Goal: Navigation & Orientation: Find specific page/section

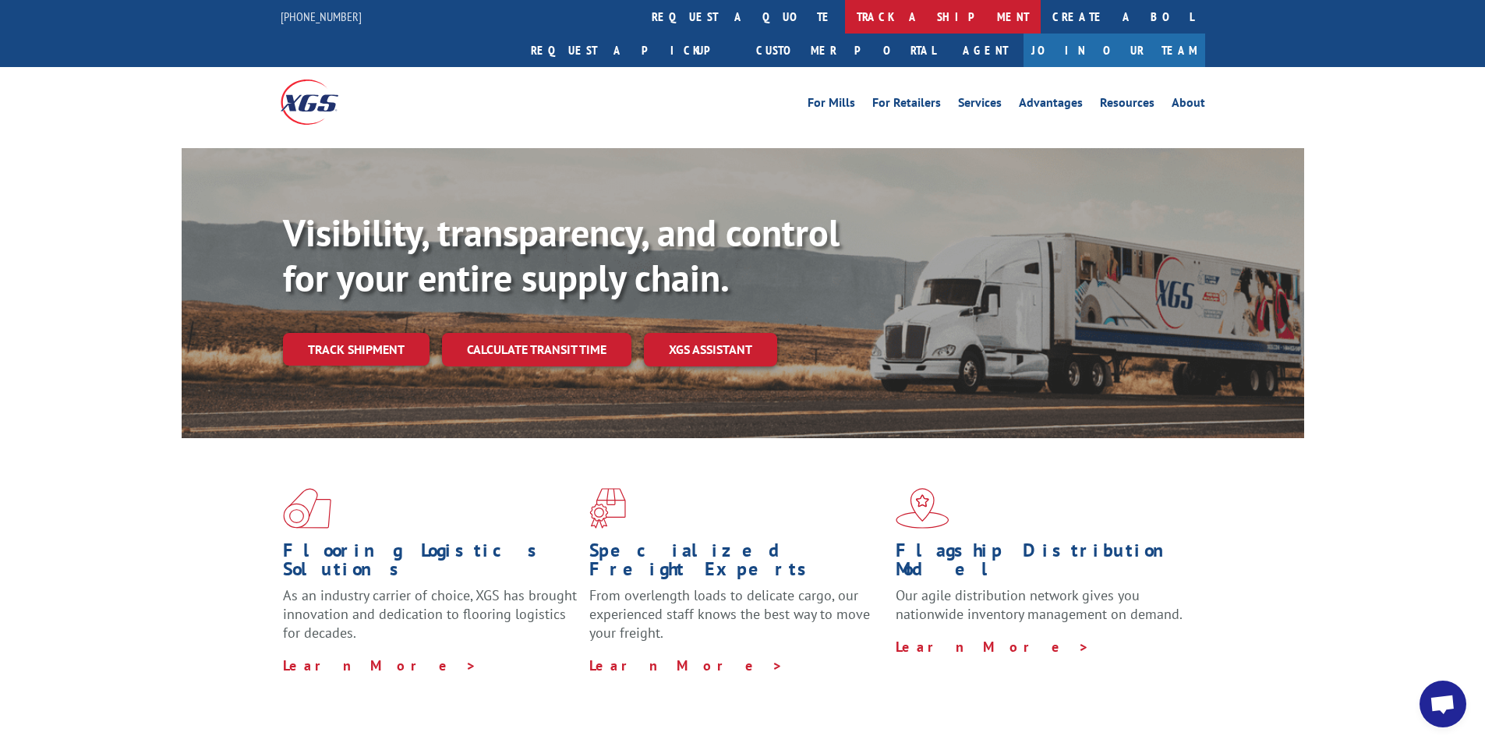
click at [845, 16] on link "track a shipment" at bounding box center [943, 17] width 196 height 34
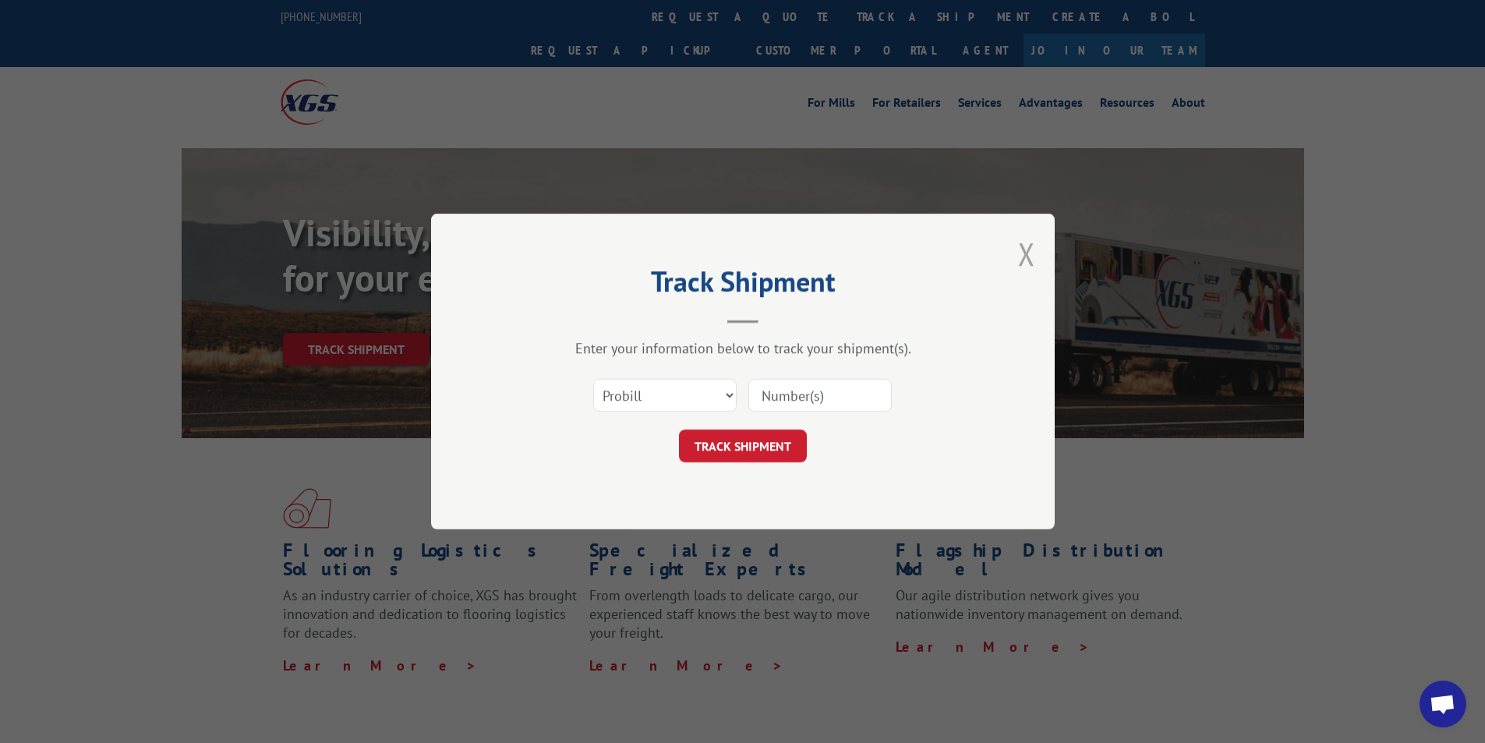
click at [1019, 254] on button "Close modal" at bounding box center [1026, 253] width 17 height 41
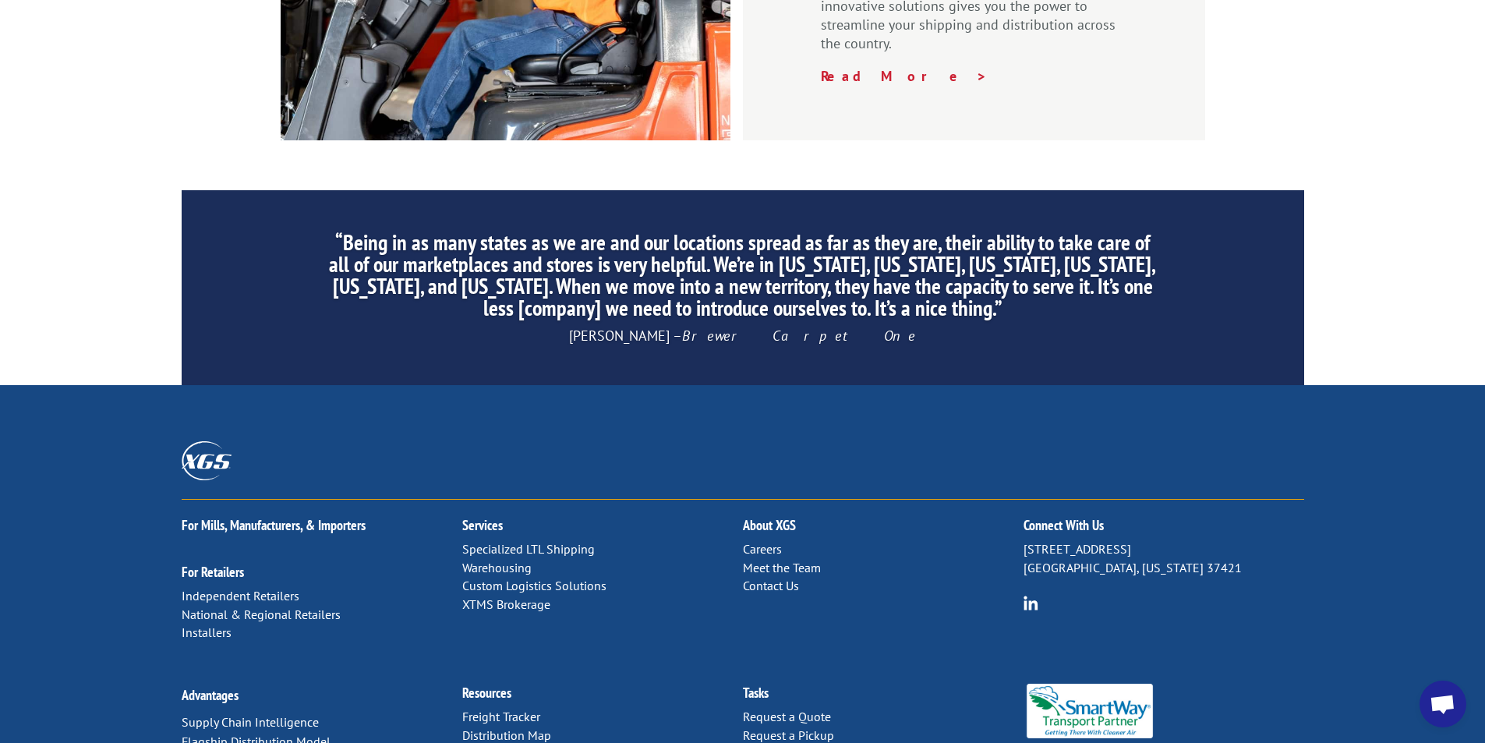
scroll to position [2342, 0]
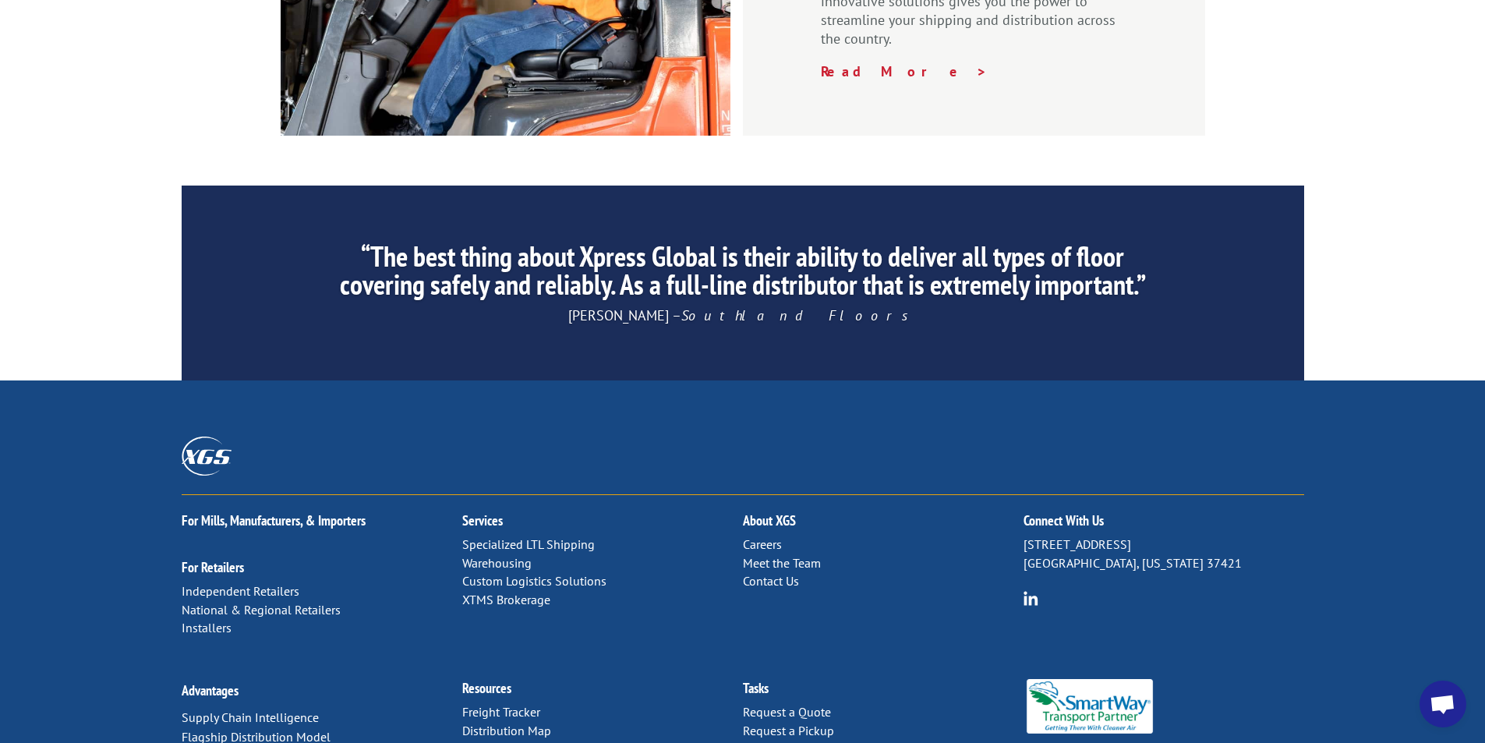
click at [770, 573] on link "Contact Us" at bounding box center [771, 581] width 56 height 16
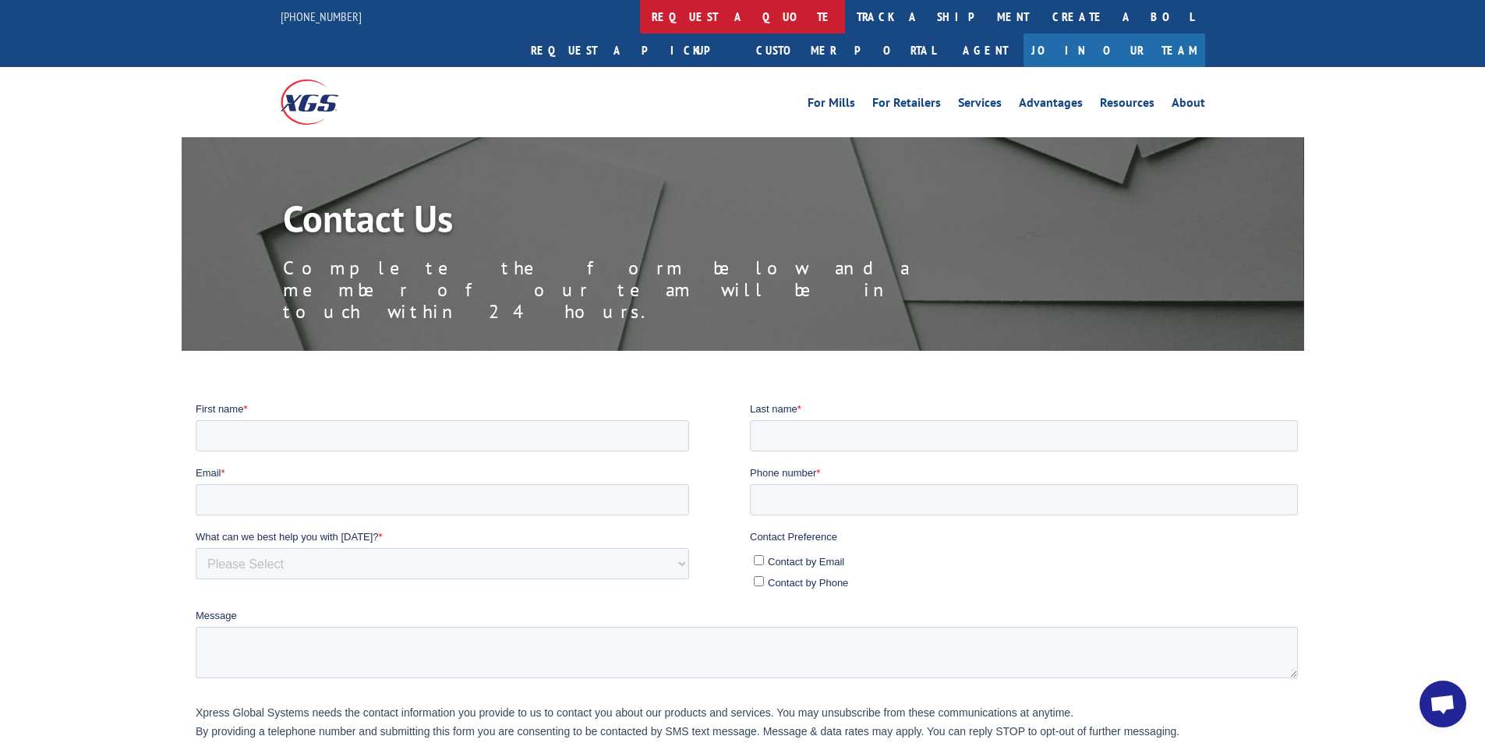
click at [640, 19] on link "request a quote" at bounding box center [742, 17] width 205 height 34
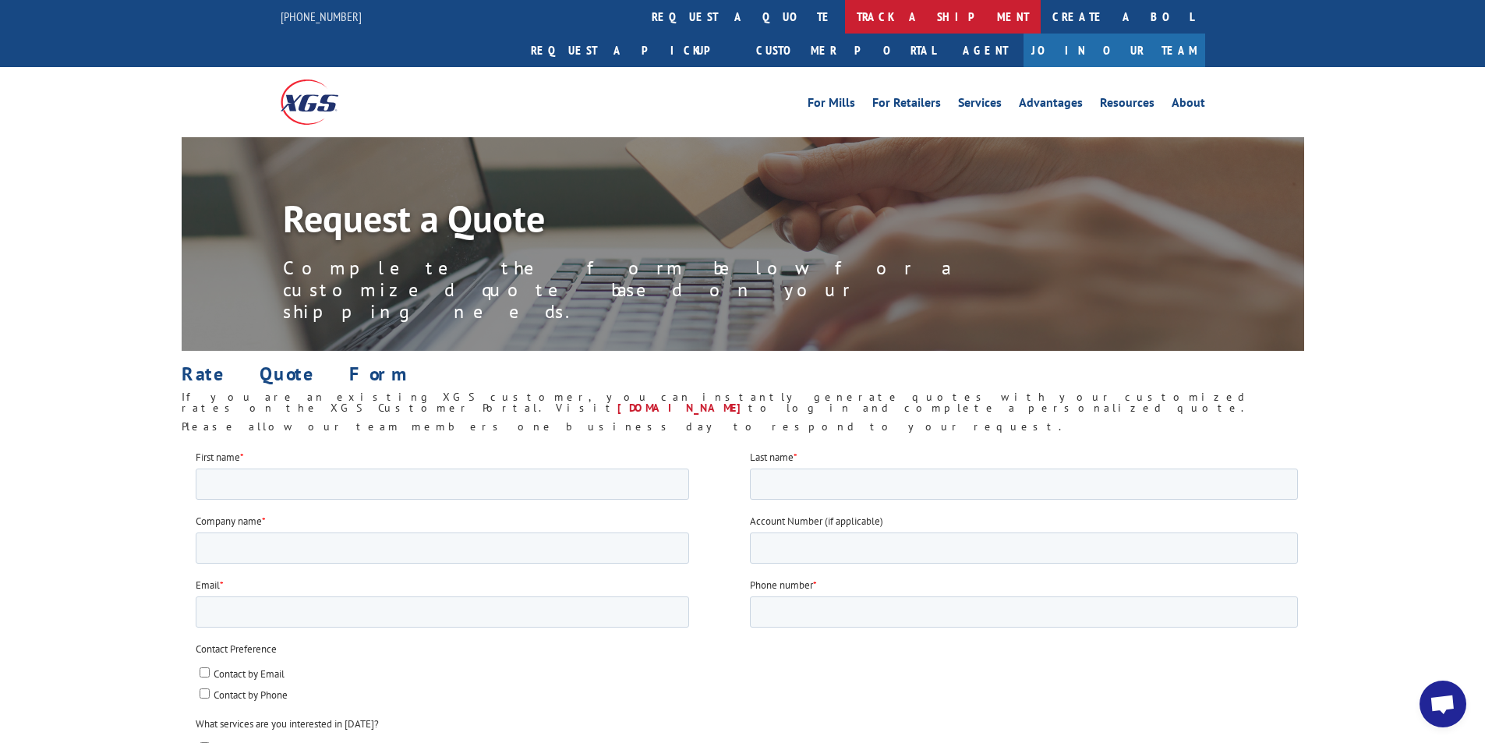
click at [845, 10] on link "track a shipment" at bounding box center [943, 17] width 196 height 34
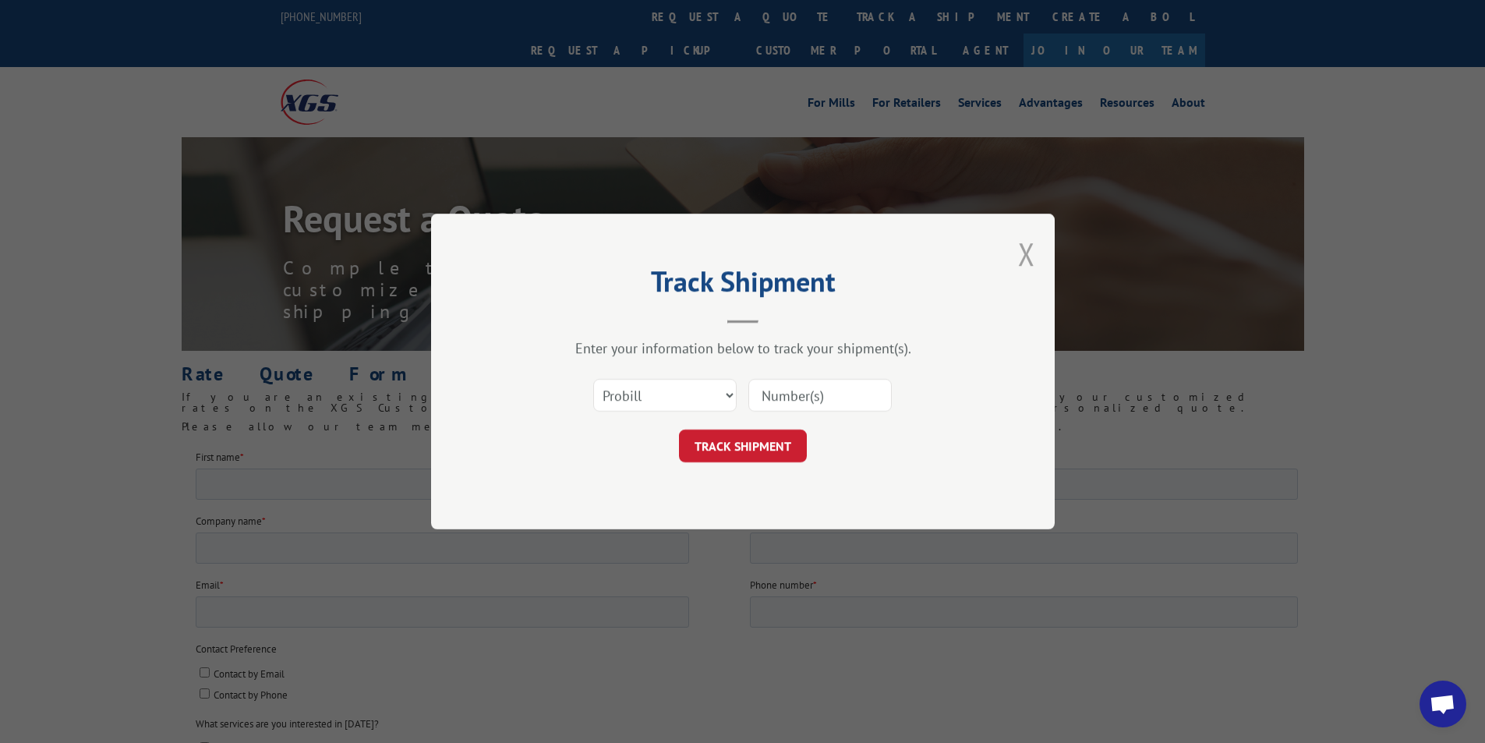
click at [1027, 269] on button "Close modal" at bounding box center [1026, 253] width 17 height 41
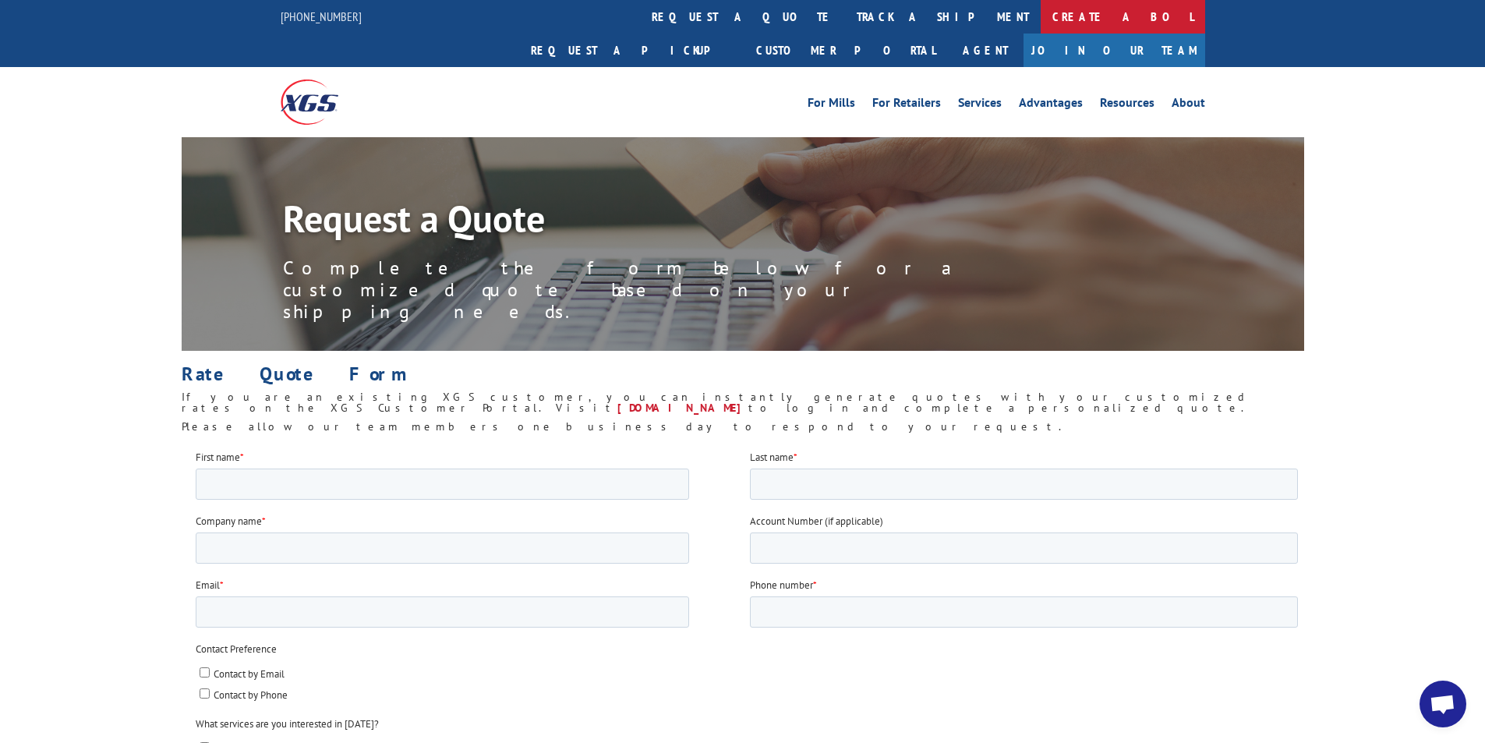
click at [1041, 17] on link "Create a BOL" at bounding box center [1123, 17] width 164 height 34
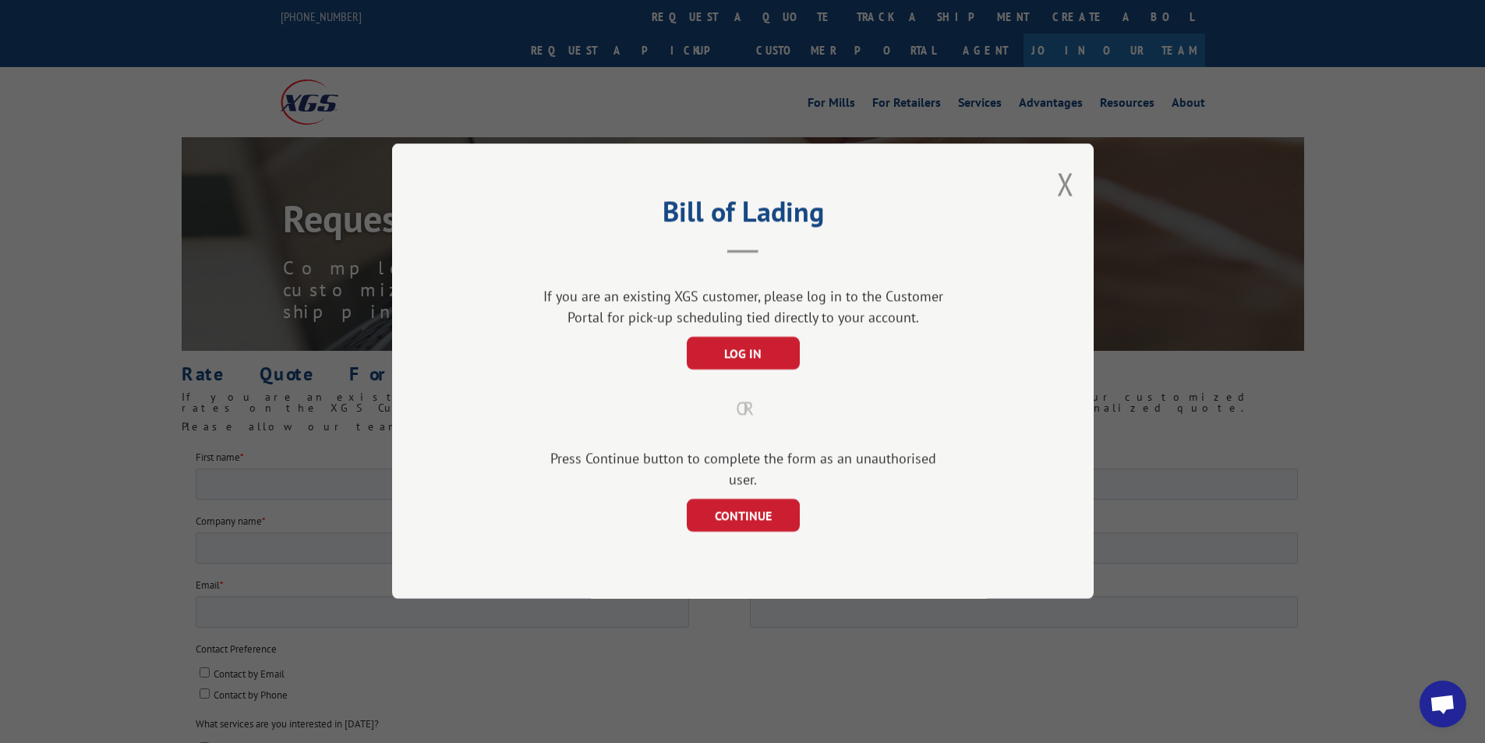
click at [1061, 198] on button "Close modal" at bounding box center [1065, 183] width 17 height 41
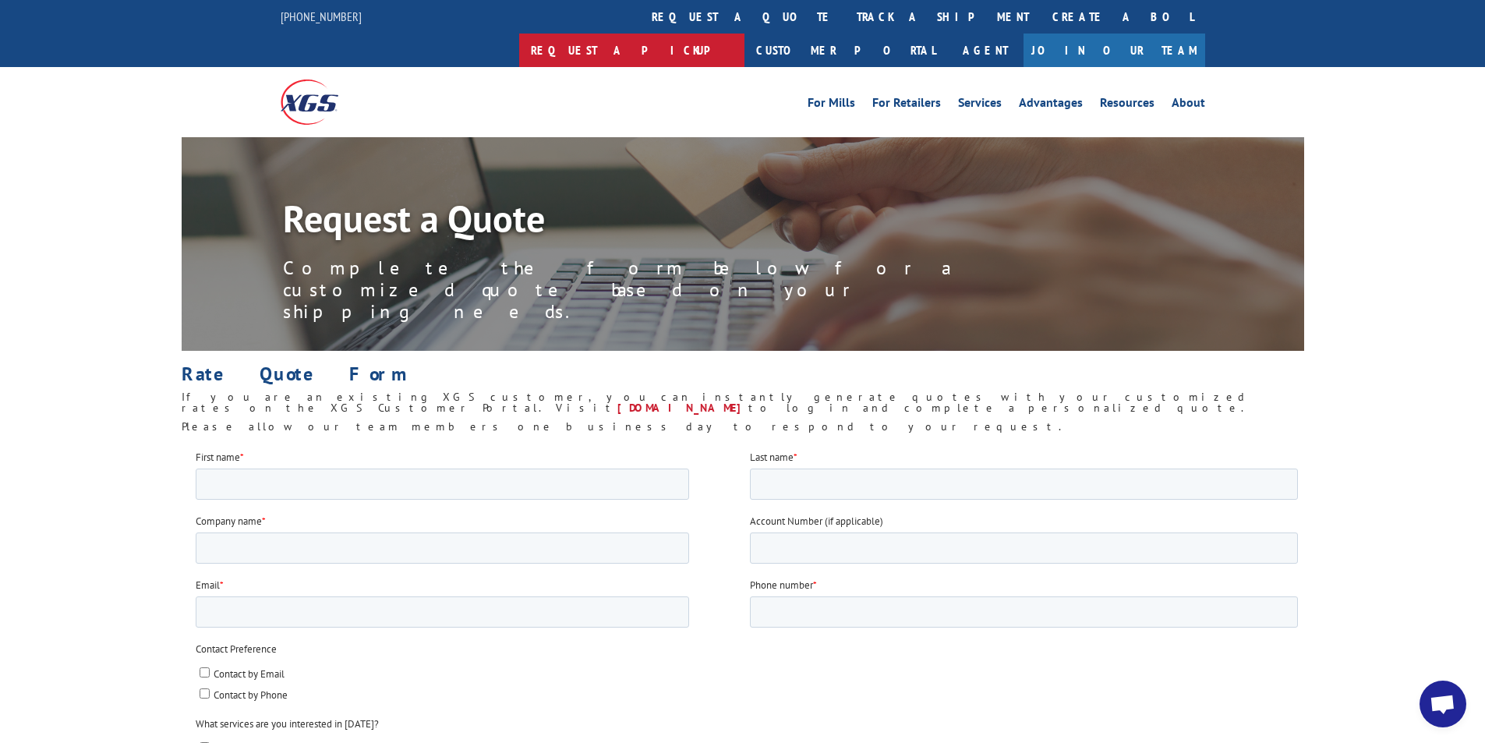
click at [744, 34] on link "Request a pickup" at bounding box center [631, 51] width 225 height 34
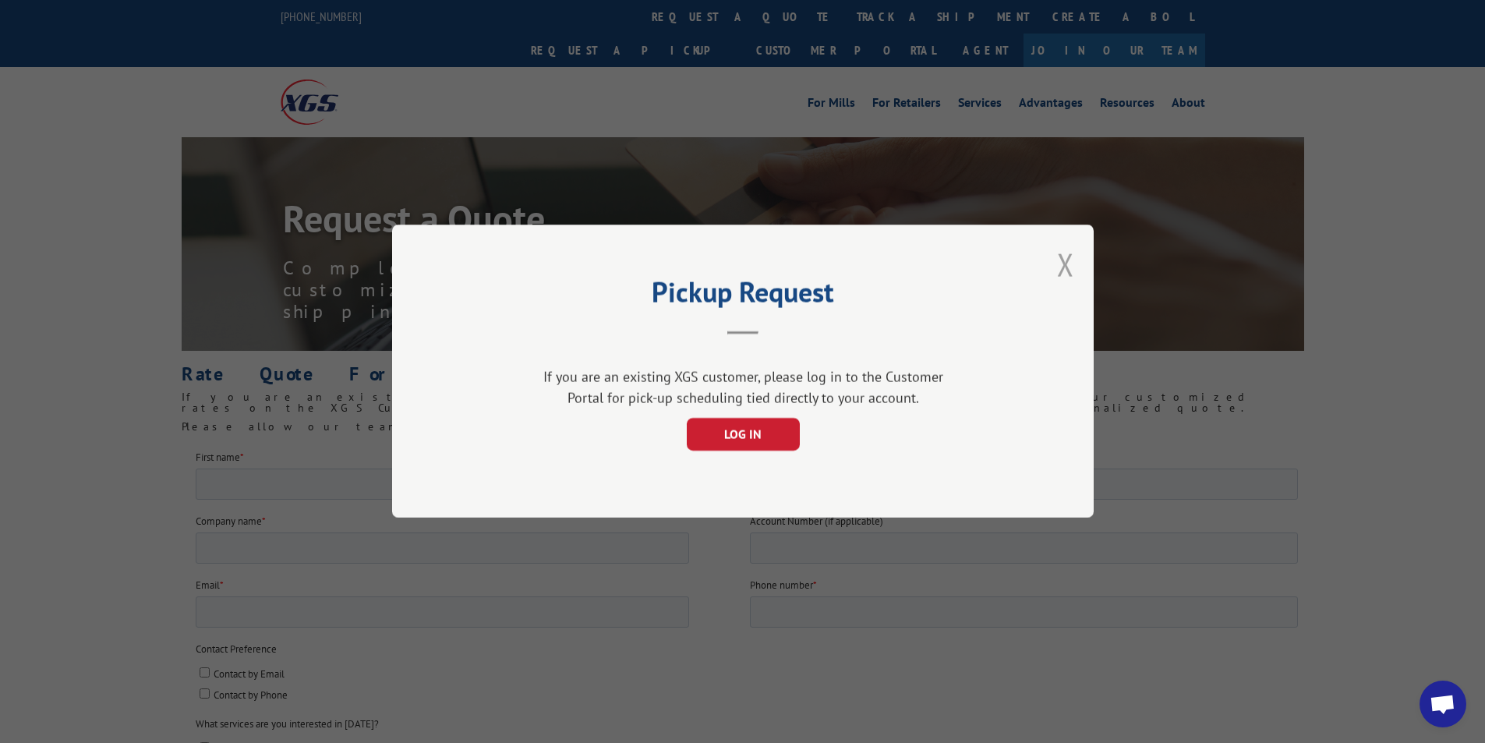
click at [1065, 263] on button "Close modal" at bounding box center [1065, 264] width 17 height 41
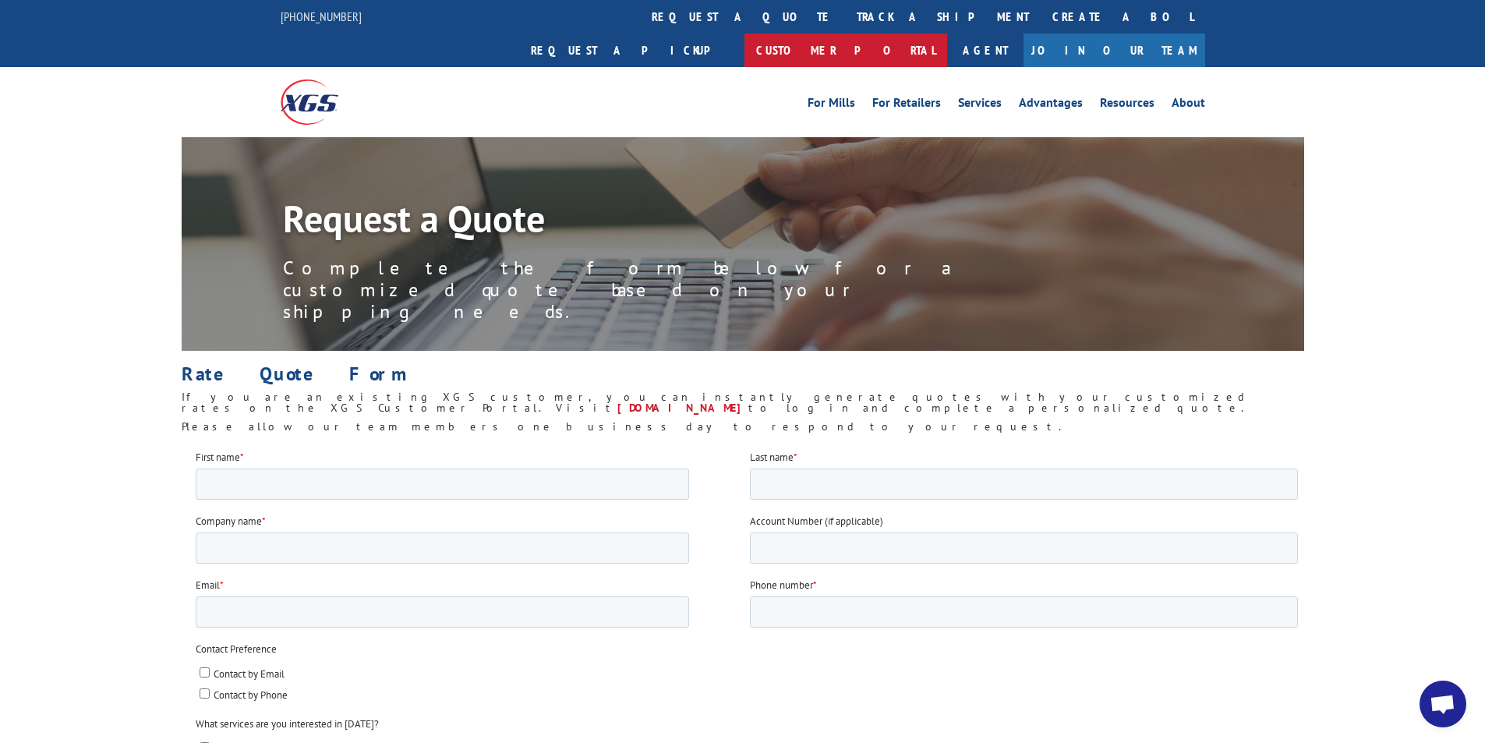
click at [947, 34] on link "Customer Portal" at bounding box center [845, 51] width 203 height 34
click at [1153, 34] on link "Join Our Team" at bounding box center [1114, 51] width 182 height 34
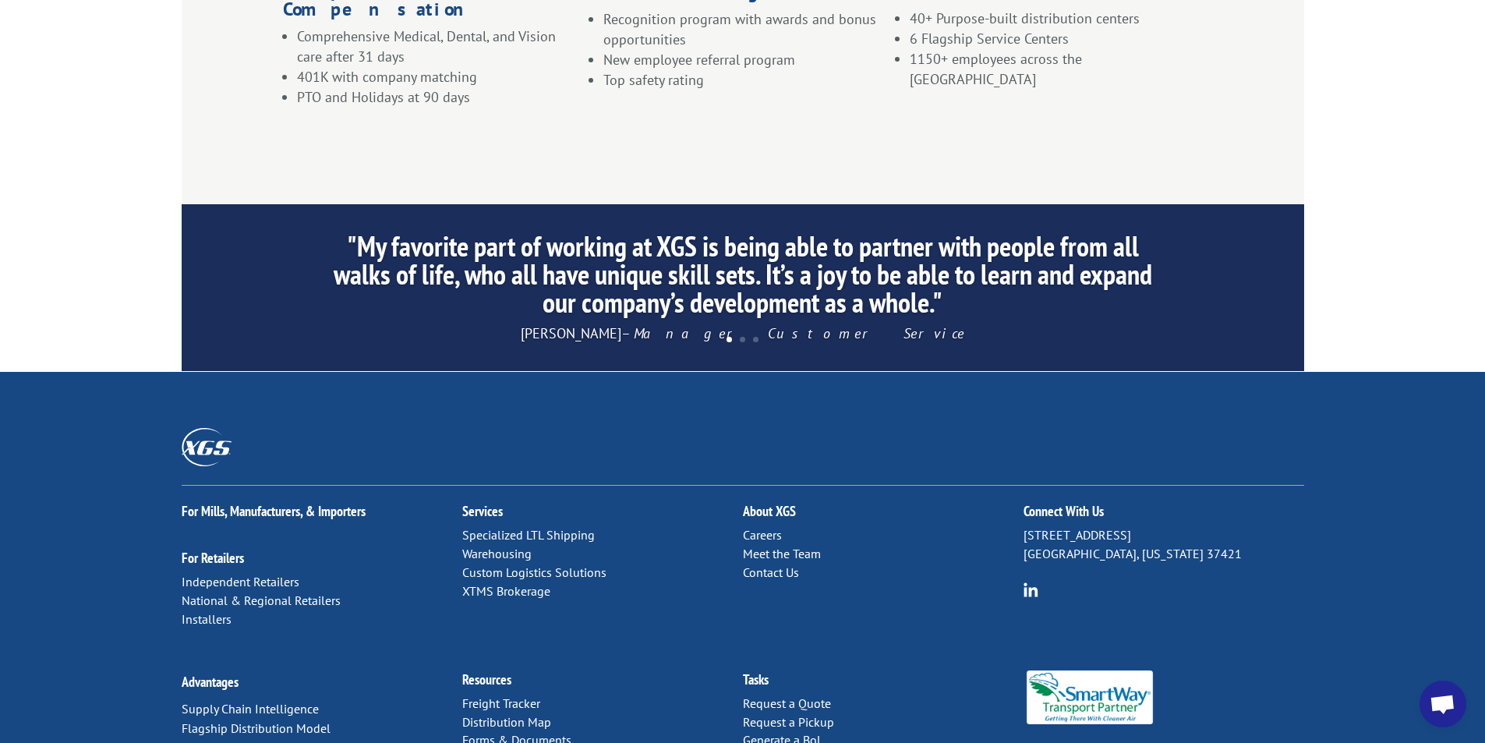
scroll to position [1482, 0]
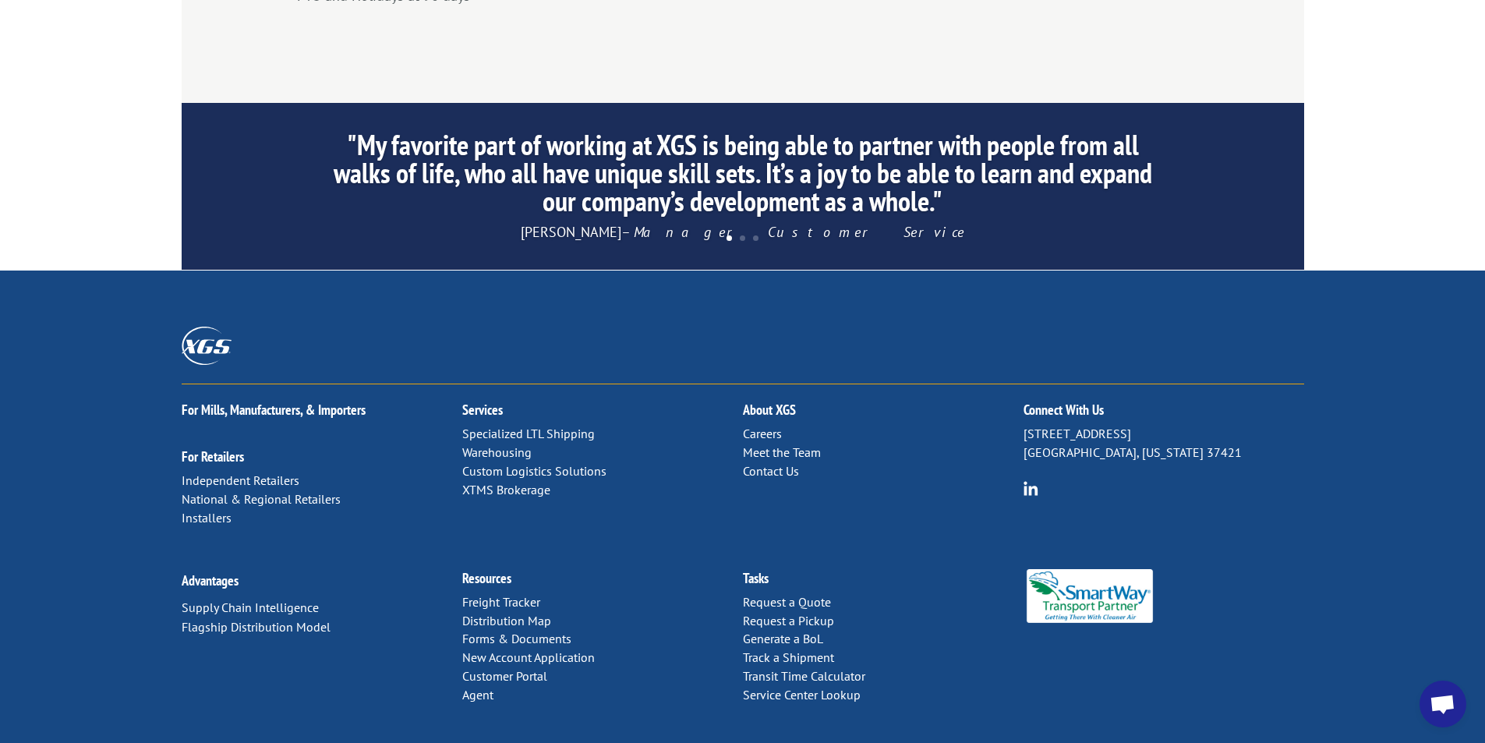
click at [770, 463] on link "Contact Us" at bounding box center [771, 471] width 56 height 16
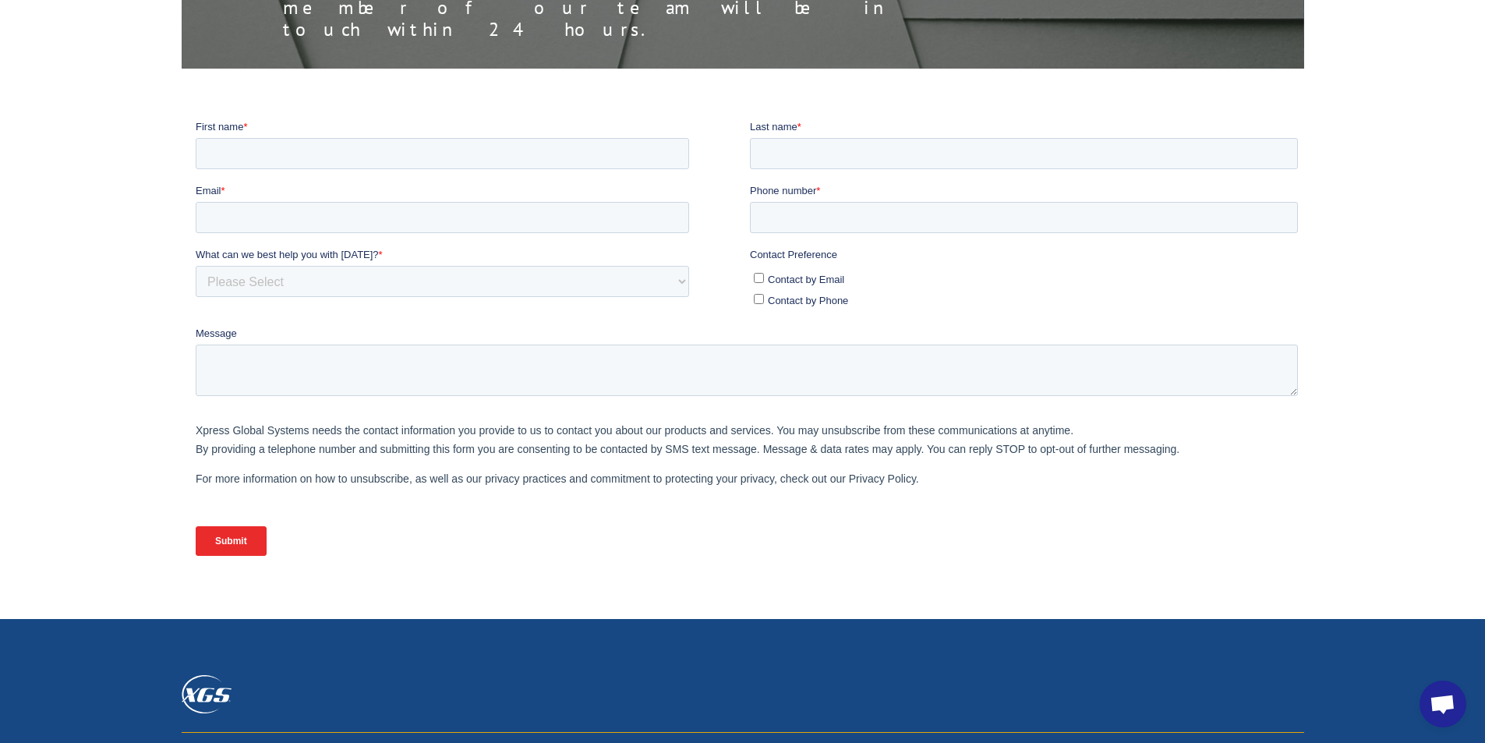
scroll to position [390, 0]
